Goal: Find specific page/section: Find specific page/section

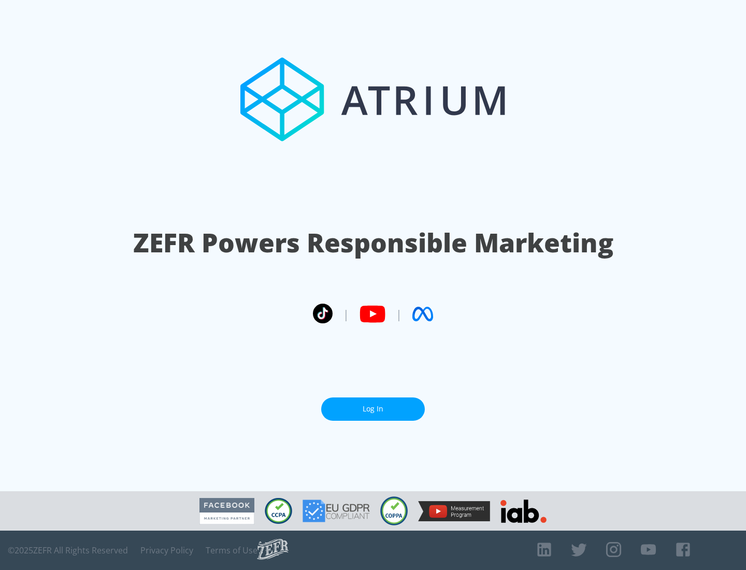
click at [373, 405] on link "Log In" at bounding box center [373, 409] width 104 height 23
